Goal: Transaction & Acquisition: Purchase product/service

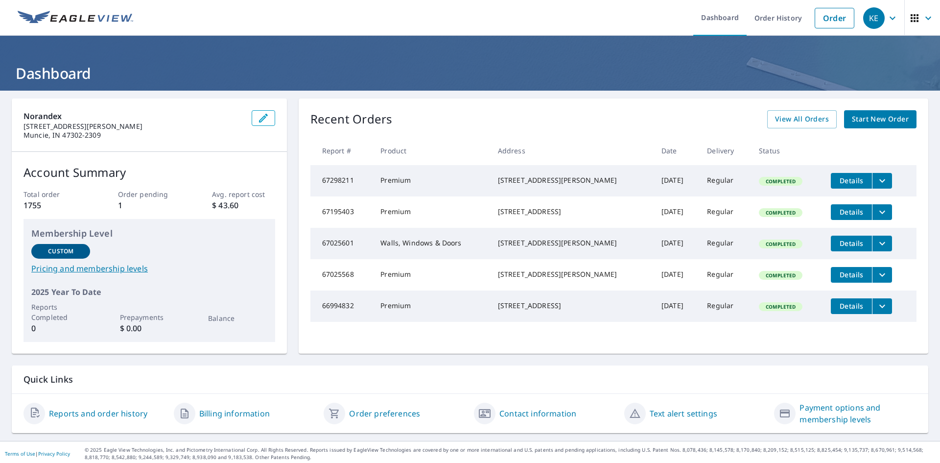
click at [862, 123] on span "Start New Order" at bounding box center [880, 119] width 57 height 12
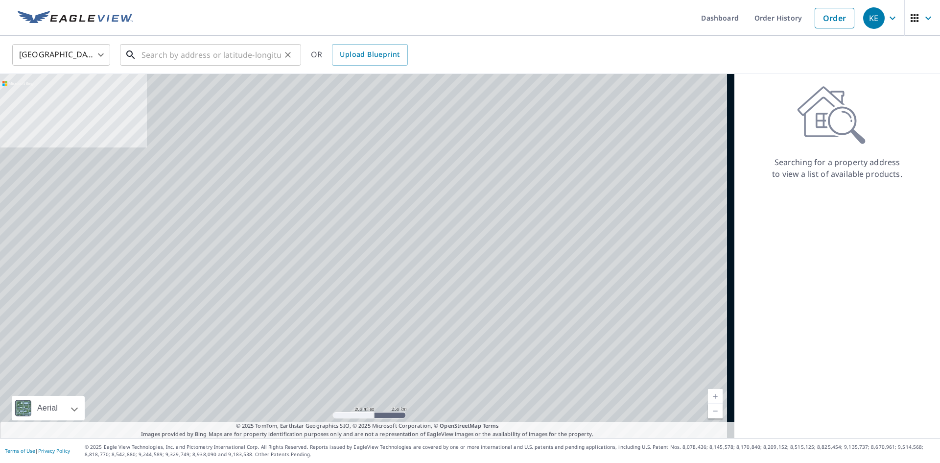
click at [201, 54] on input "text" at bounding box center [210, 54] width 139 height 27
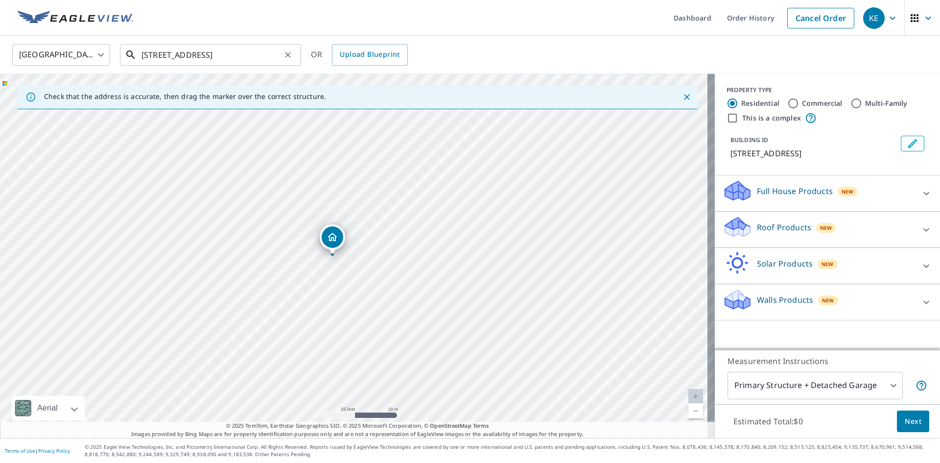
click at [252, 52] on input "[STREET_ADDRESS]" at bounding box center [210, 54] width 139 height 27
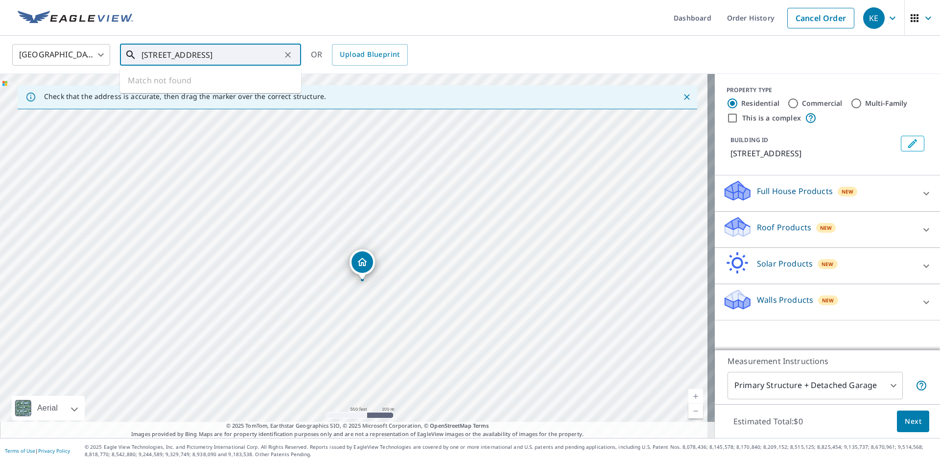
drag, startPoint x: 278, startPoint y: 53, endPoint x: 158, endPoint y: 52, distance: 119.4
click at [158, 52] on input "[STREET_ADDRESS]" at bounding box center [210, 54] width 139 height 27
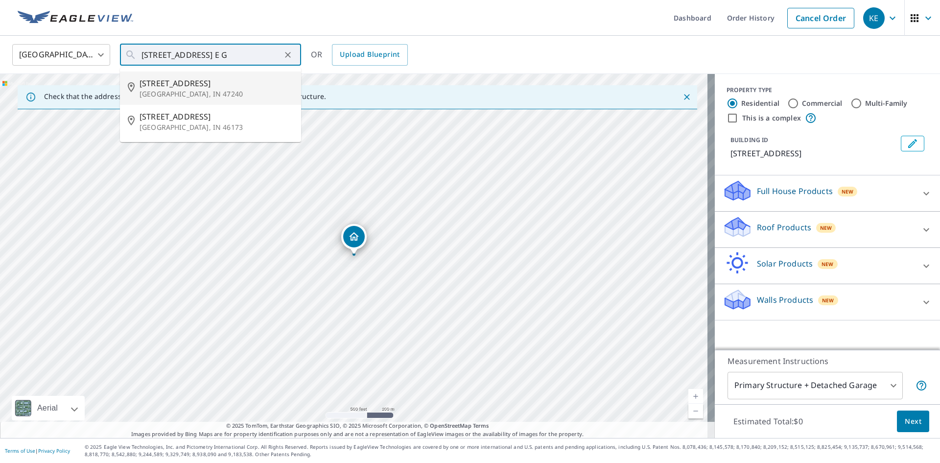
type input "[STREET_ADDRESS]"
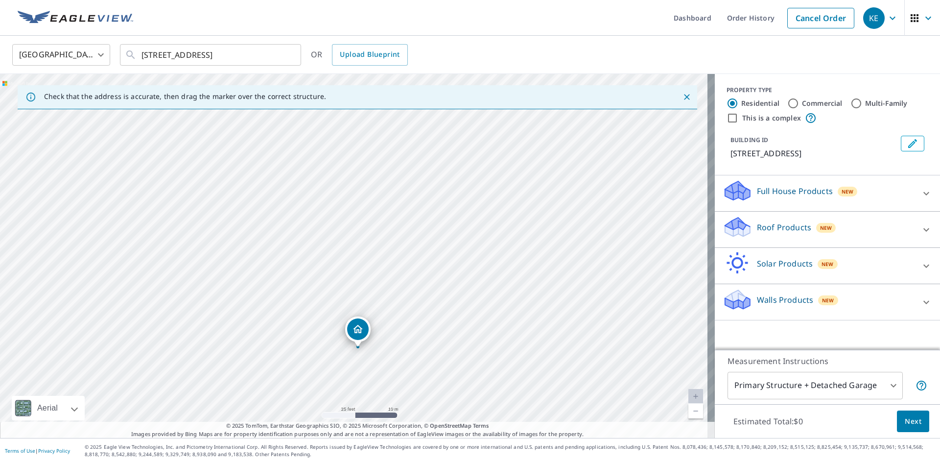
drag, startPoint x: 369, startPoint y: 284, endPoint x: 415, endPoint y: 131, distance: 159.5
click at [415, 131] on div "[STREET_ADDRESS]" at bounding box center [357, 256] width 715 height 364
drag, startPoint x: 443, startPoint y: 278, endPoint x: 396, endPoint y: 253, distance: 52.8
click at [396, 253] on div "[STREET_ADDRESS]" at bounding box center [357, 256] width 715 height 364
drag, startPoint x: 406, startPoint y: 273, endPoint x: 400, endPoint y: 204, distance: 68.8
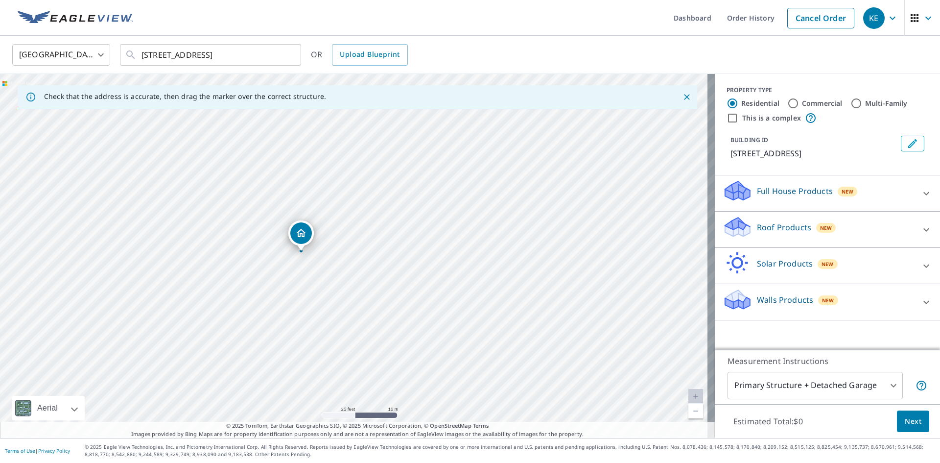
click at [400, 204] on div "[STREET_ADDRESS]" at bounding box center [357, 256] width 715 height 364
drag, startPoint x: 417, startPoint y: 191, endPoint x: 423, endPoint y: 237, distance: 47.0
click at [423, 237] on div "[STREET_ADDRESS]" at bounding box center [357, 256] width 715 height 364
drag, startPoint x: 423, startPoint y: 237, endPoint x: 425, endPoint y: 251, distance: 13.8
click at [425, 251] on div "[STREET_ADDRESS]" at bounding box center [357, 256] width 715 height 364
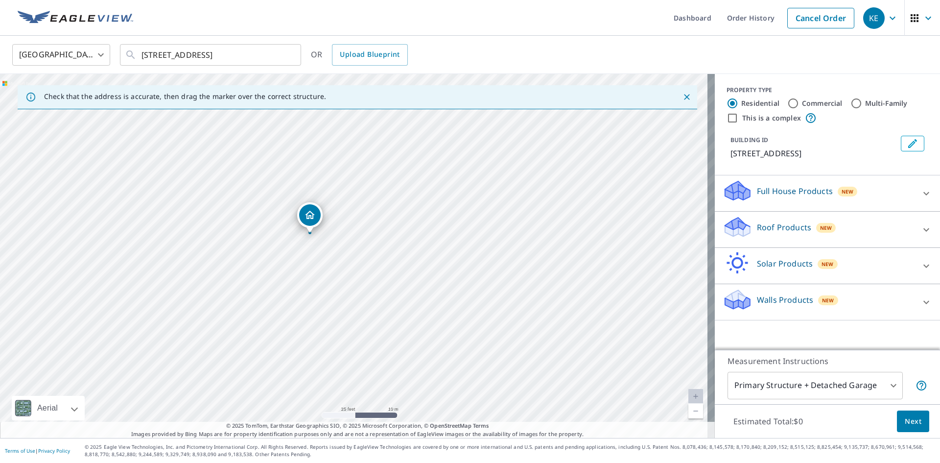
drag, startPoint x: 418, startPoint y: 323, endPoint x: 418, endPoint y: 245, distance: 78.3
click at [418, 245] on div "[STREET_ADDRESS]" at bounding box center [357, 256] width 715 height 364
drag, startPoint x: 430, startPoint y: 315, endPoint x: 442, endPoint y: 265, distance: 51.5
click at [442, 265] on div "[STREET_ADDRESS]" at bounding box center [357, 256] width 715 height 364
click at [923, 231] on icon at bounding box center [926, 229] width 6 height 3
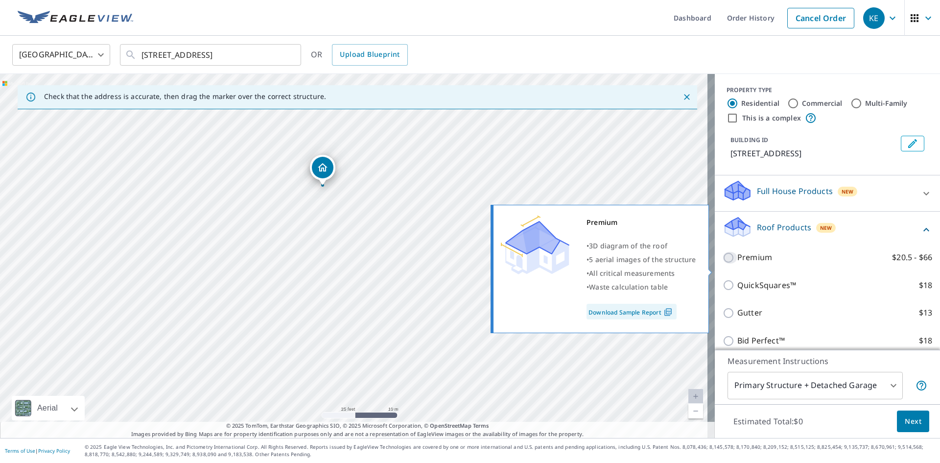
click at [723, 263] on input "Premium $20.5 - $66" at bounding box center [729, 258] width 15 height 12
checkbox input "true"
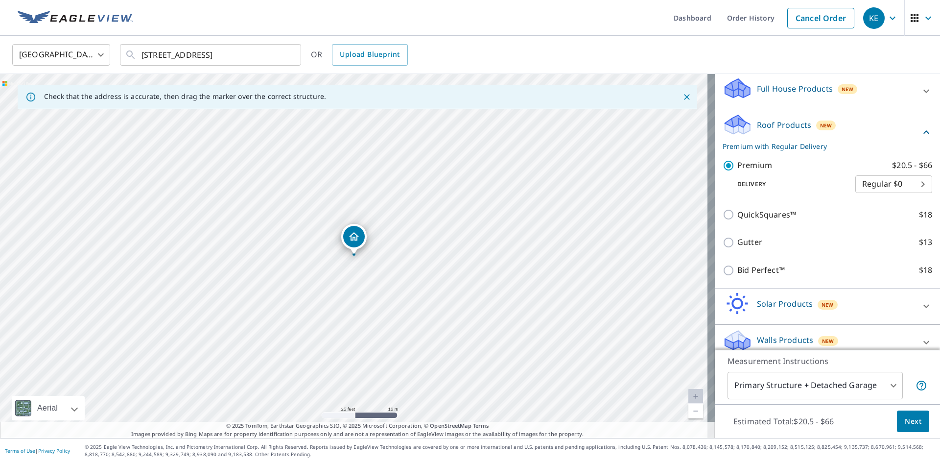
scroll to position [125, 0]
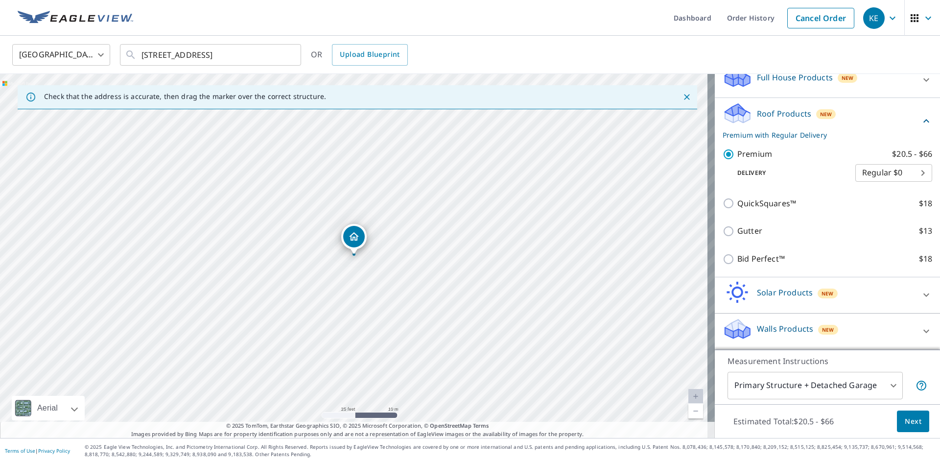
click at [279, 300] on div "[STREET_ADDRESS]" at bounding box center [357, 256] width 715 height 364
drag, startPoint x: 486, startPoint y: 321, endPoint x: 477, endPoint y: 273, distance: 48.3
click at [477, 273] on div "[STREET_ADDRESS]" at bounding box center [357, 256] width 715 height 364
drag, startPoint x: 467, startPoint y: 252, endPoint x: 473, endPoint y: 289, distance: 38.1
click at [473, 289] on div "[STREET_ADDRESS]" at bounding box center [357, 256] width 715 height 364
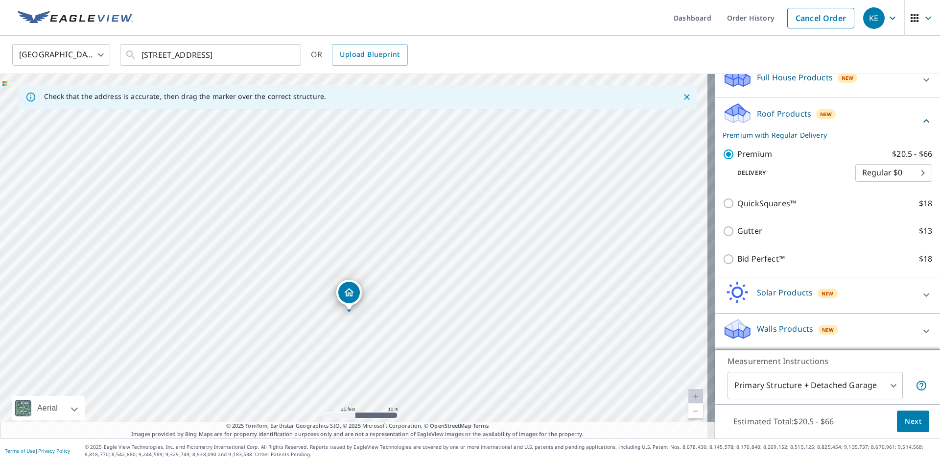
drag, startPoint x: 533, startPoint y: 243, endPoint x: 532, endPoint y: 309, distance: 65.6
click at [532, 309] on div "[STREET_ADDRESS]" at bounding box center [357, 256] width 715 height 364
click at [904, 415] on span "Next" at bounding box center [912, 421] width 17 height 12
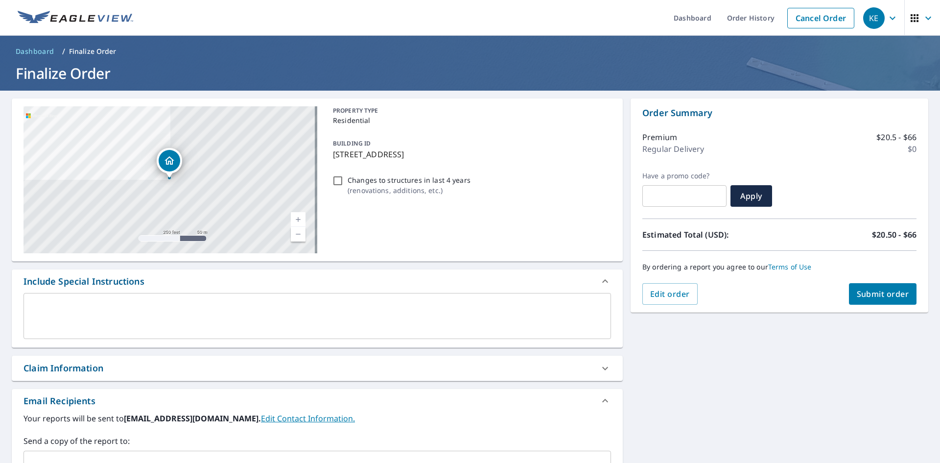
click at [210, 306] on textarea at bounding box center [317, 316] width 574 height 28
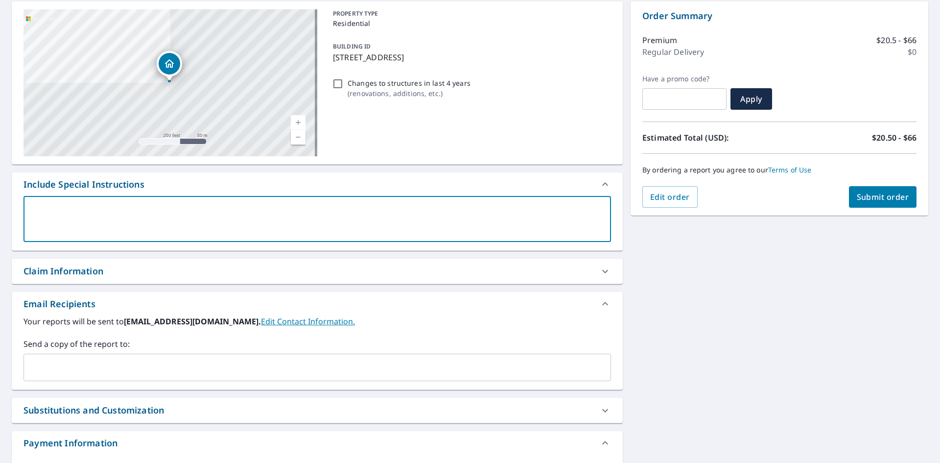
scroll to position [98, 0]
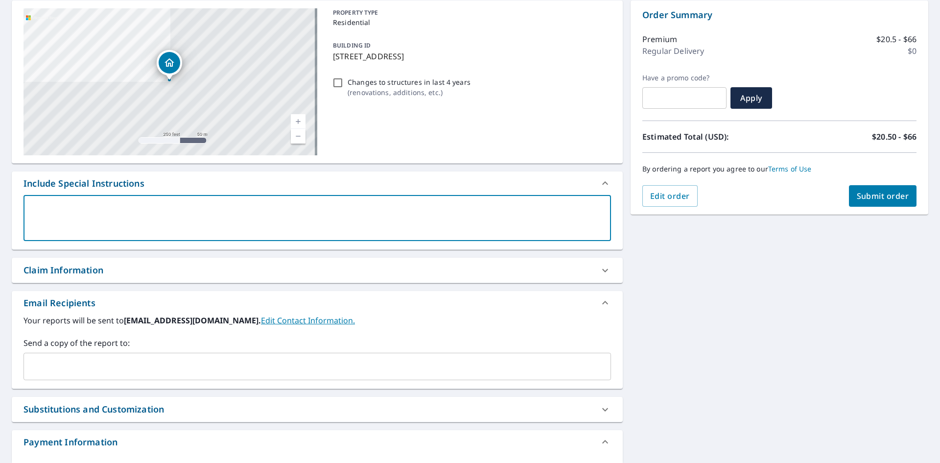
click at [198, 367] on input "text" at bounding box center [310, 366] width 564 height 19
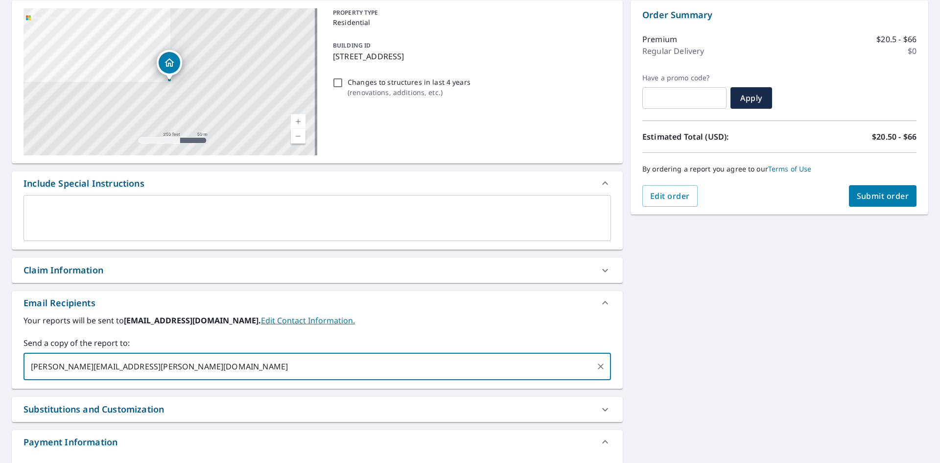
type input "[PERSON_NAME][EMAIL_ADDRESS][PERSON_NAME][DOMAIN_NAME]"
click at [861, 195] on span "Submit order" at bounding box center [883, 195] width 52 height 11
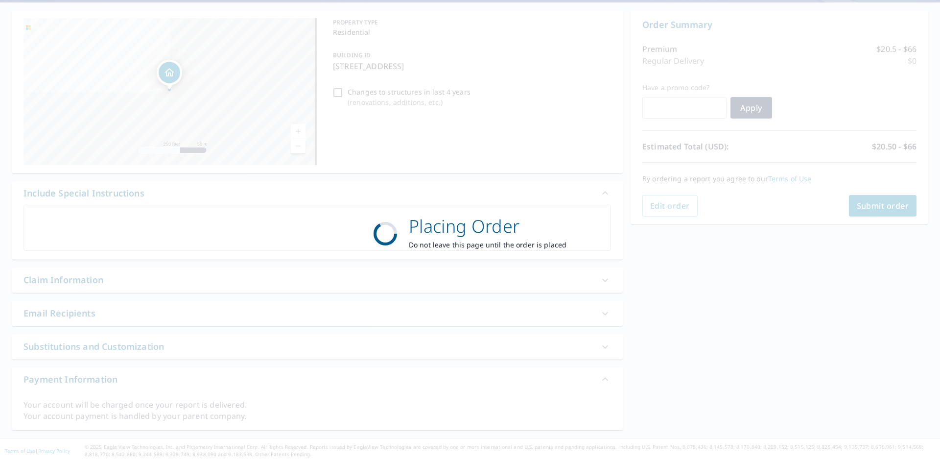
scroll to position [88, 0]
